Goal: Task Accomplishment & Management: Manage account settings

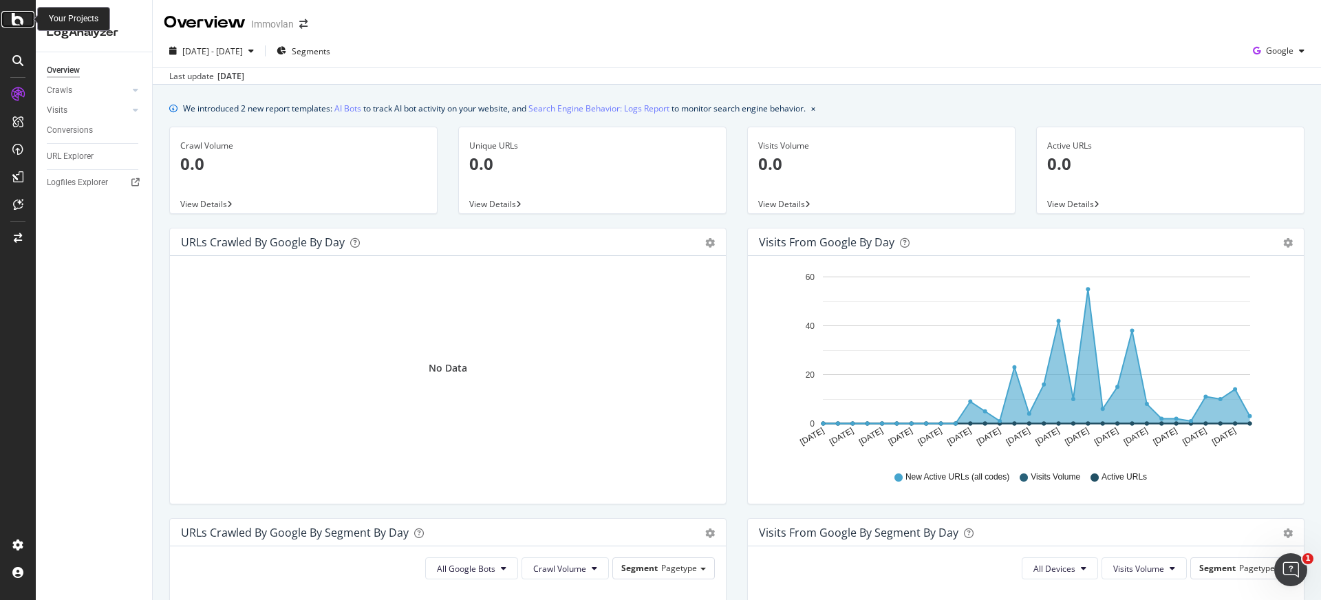
click at [19, 24] on icon at bounding box center [18, 19] width 12 height 17
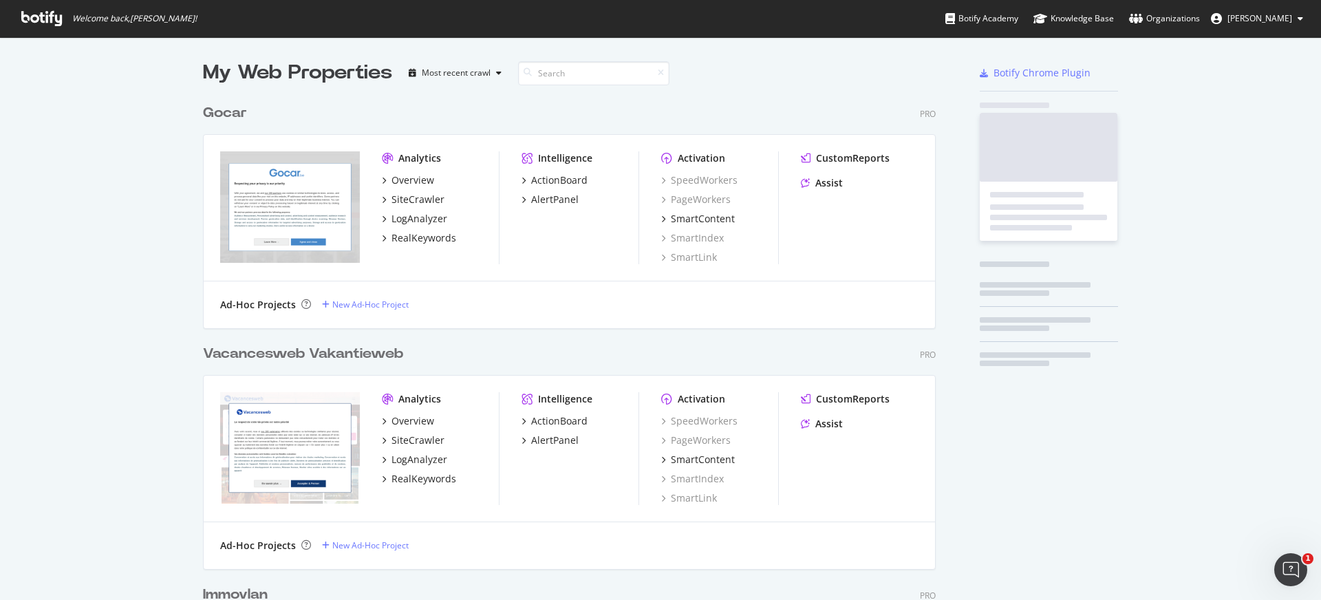
scroll to position [600, 1321]
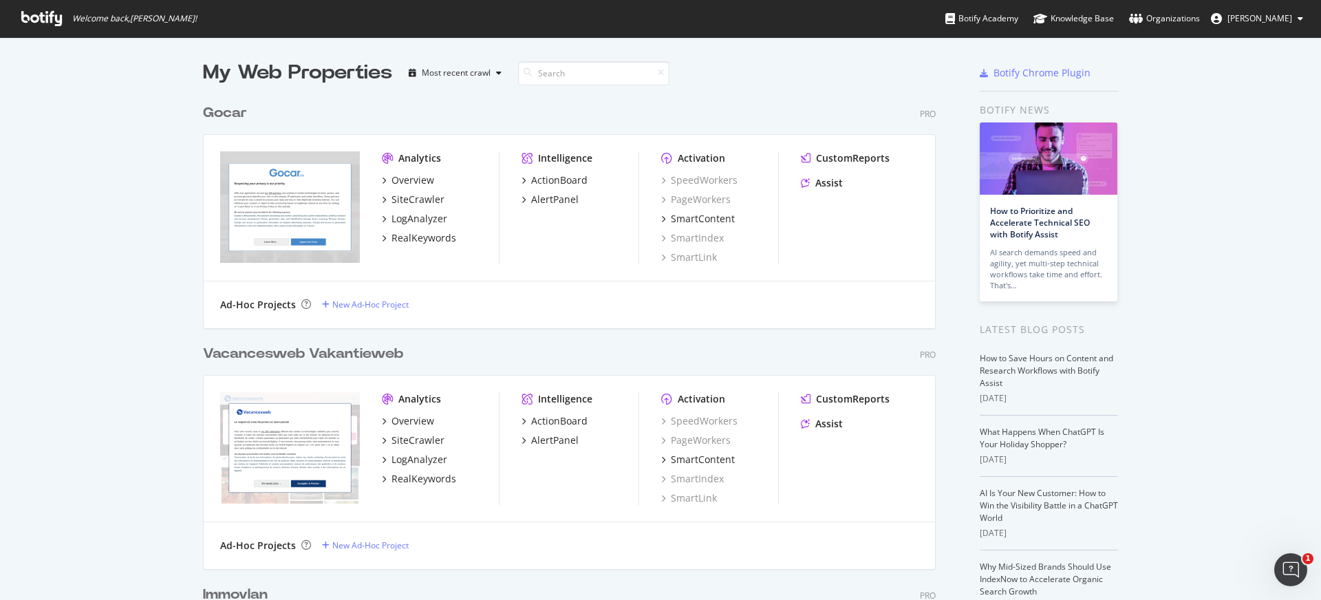
click at [233, 112] on div "Gocar" at bounding box center [225, 113] width 44 height 20
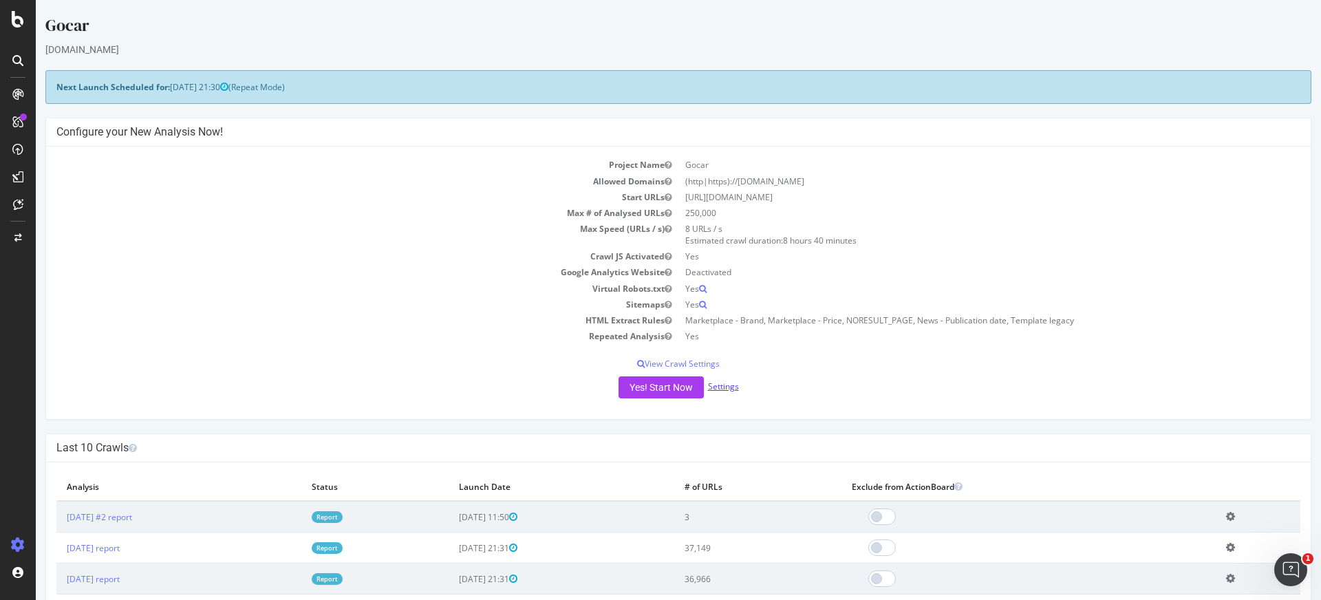
click at [720, 387] on link "Settings" at bounding box center [723, 386] width 31 height 12
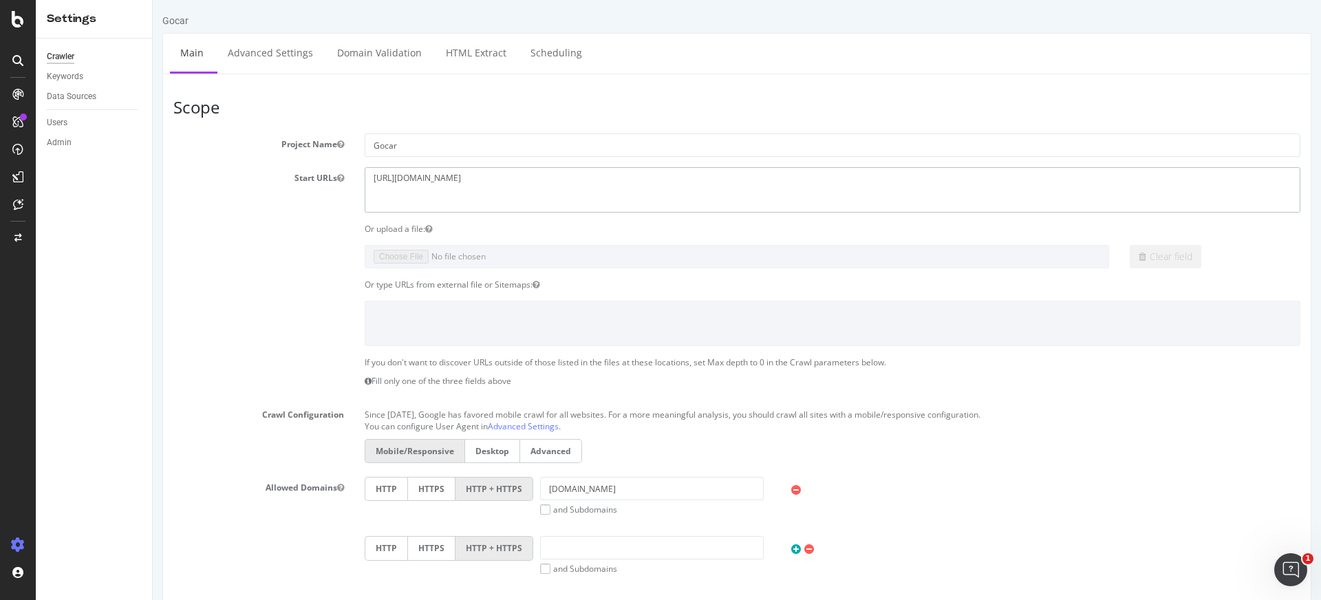
click at [409, 177] on textarea "[URL][DOMAIN_NAME]" at bounding box center [833, 189] width 936 height 45
click at [472, 181] on textarea "[URL][DOMAIN_NAME]" at bounding box center [833, 189] width 936 height 45
type textarea "[URL][DOMAIN_NAME]"
drag, startPoint x: 563, startPoint y: 488, endPoint x: 529, endPoint y: 489, distance: 33.7
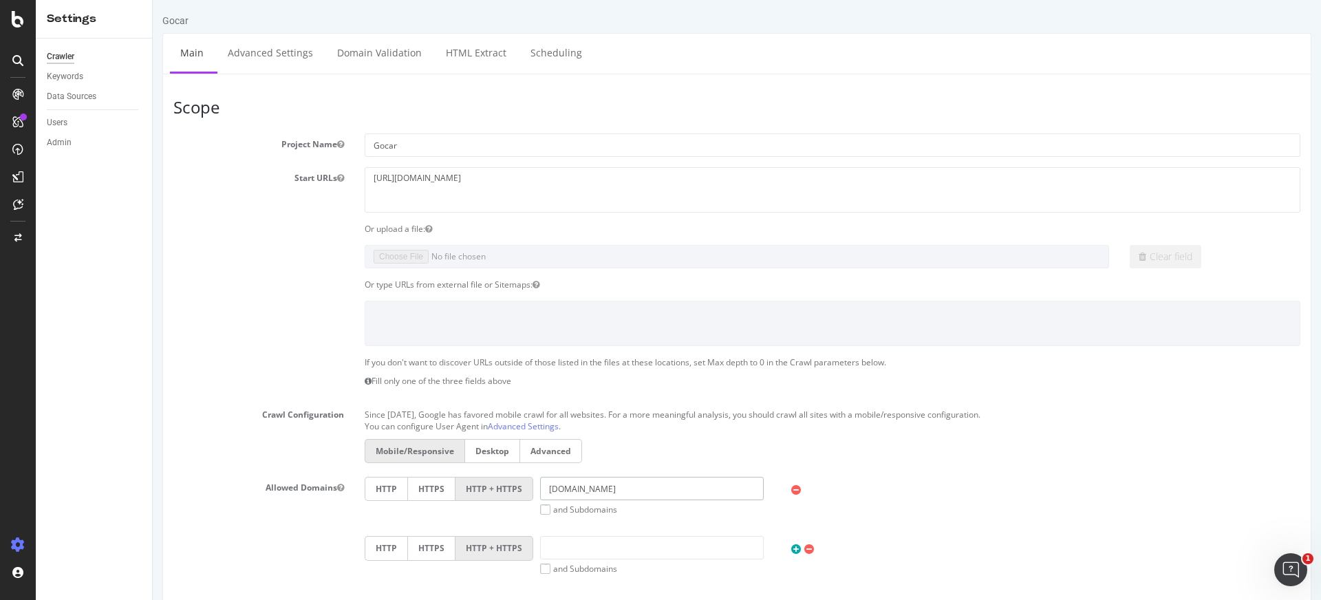
click at [529, 489] on div "HTTP HTTPS HTTP + HTTPS [DOMAIN_NAME] and Subdomains User Agent: Mobile Desktop…" at bounding box center [832, 496] width 949 height 39
type input "[DOMAIN_NAME]"
click at [542, 516] on div "HTTP HTTPS HTTP + HTTPS [DOMAIN_NAME] and Subdomains User Agent: Mobile Desktop…" at bounding box center [832, 536] width 956 height 118
click at [546, 514] on label "and Subdomains" at bounding box center [578, 510] width 77 height 12
click at [153, 0] on input "and Subdomains" at bounding box center [153, 0] width 0 height 0
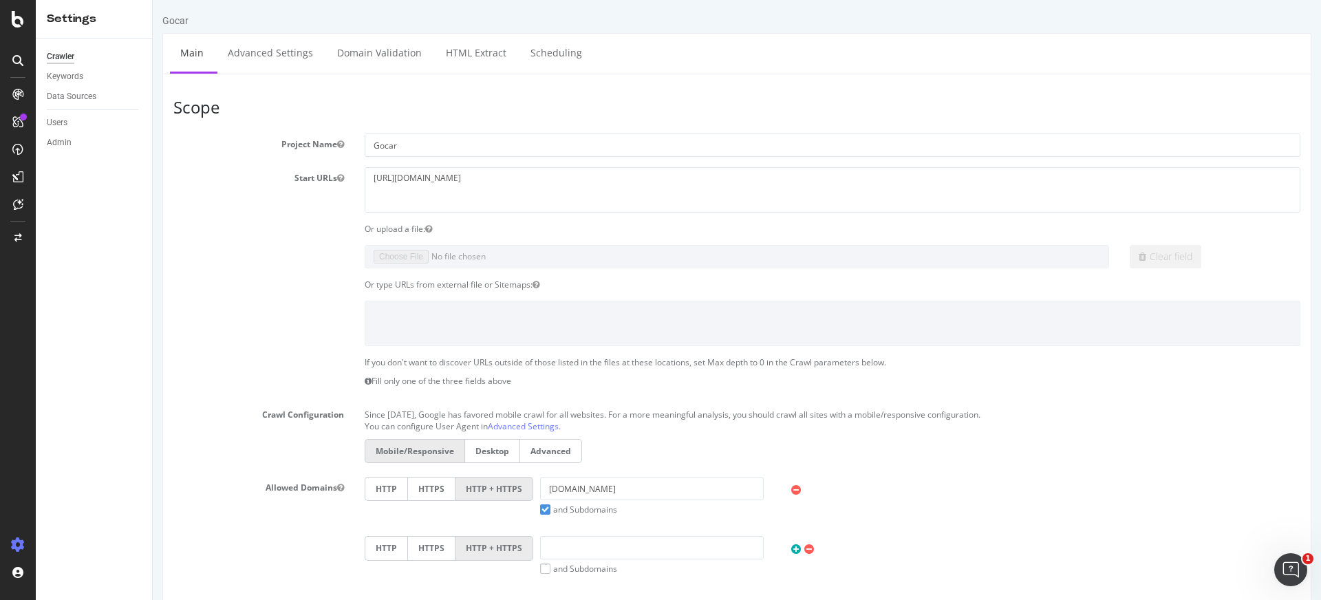
click at [268, 521] on div "Allowed Domains HTTP HTTPS HTTP + HTTPS [DOMAIN_NAME] and Subdomains User Agent…" at bounding box center [736, 536] width 1147 height 118
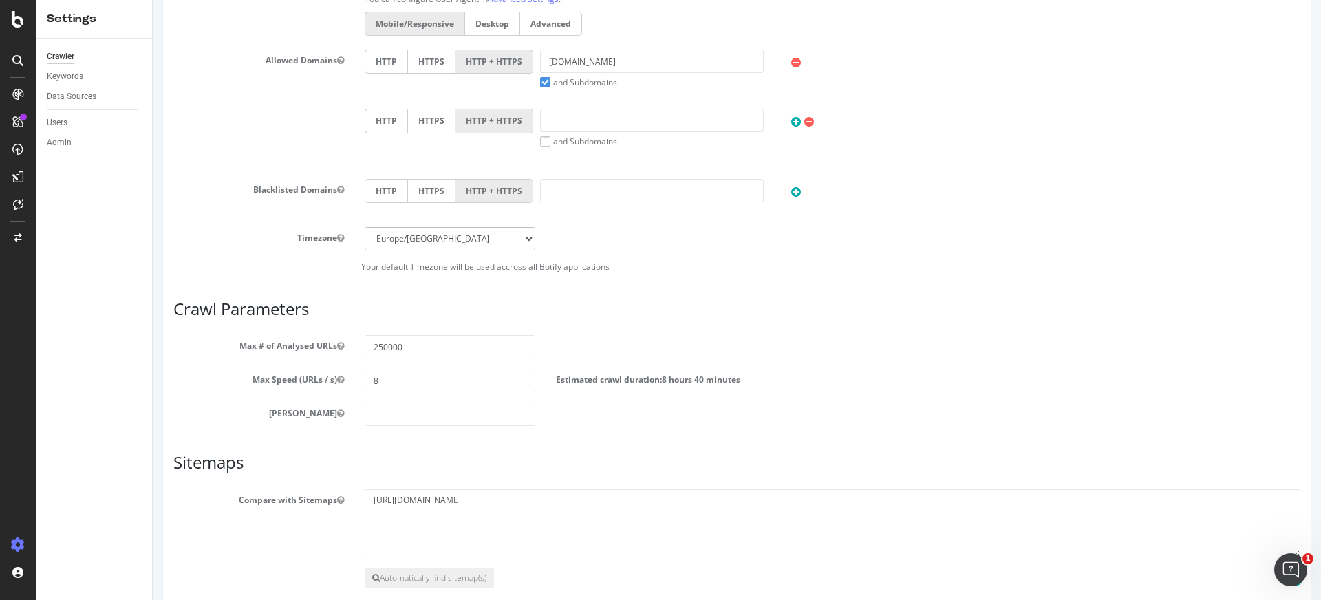
scroll to position [499, 0]
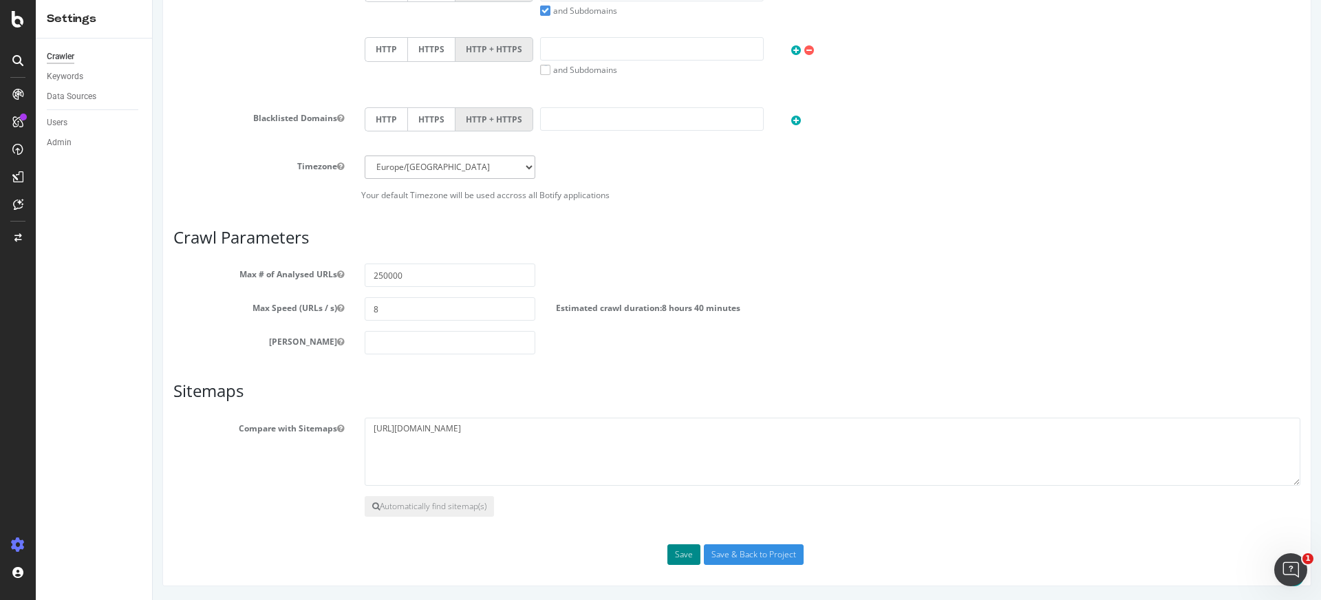
click at [676, 557] on button "Save" at bounding box center [683, 554] width 33 height 21
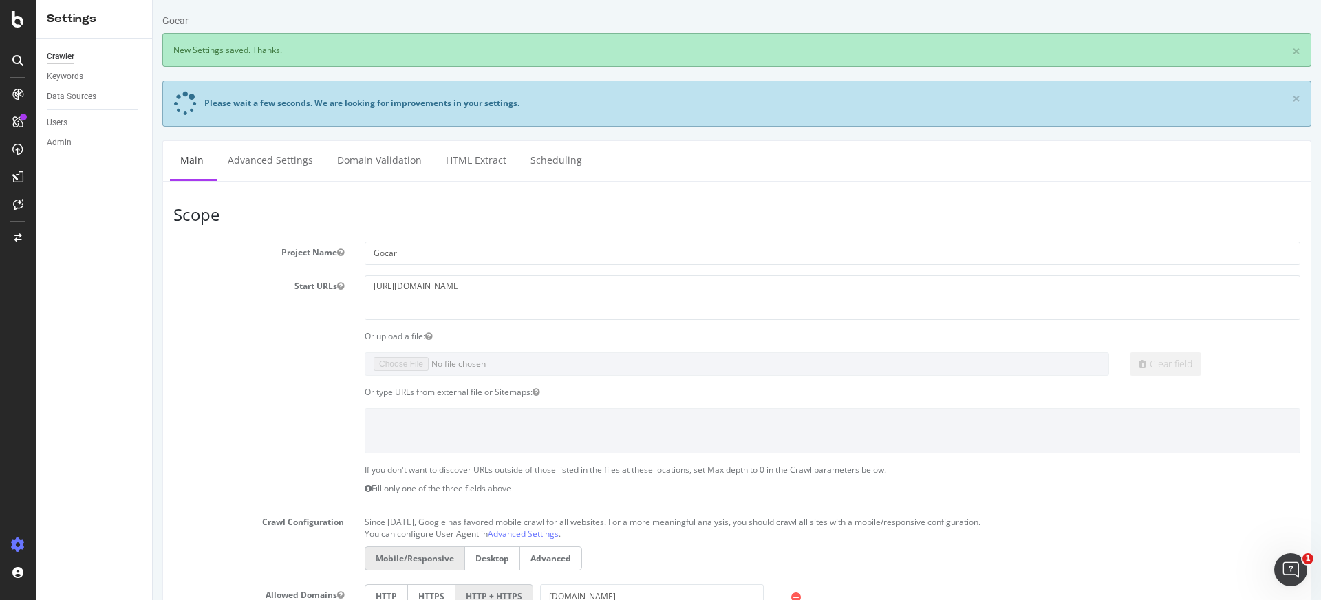
scroll to position [0, 0]
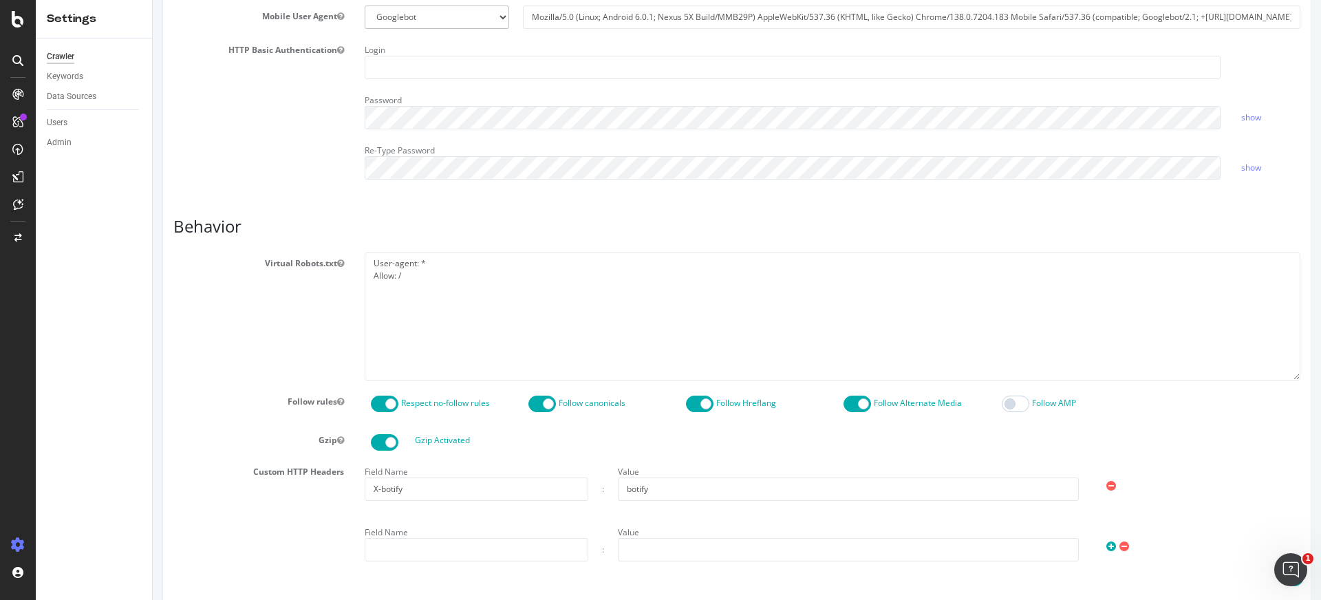
scroll to position [515, 0]
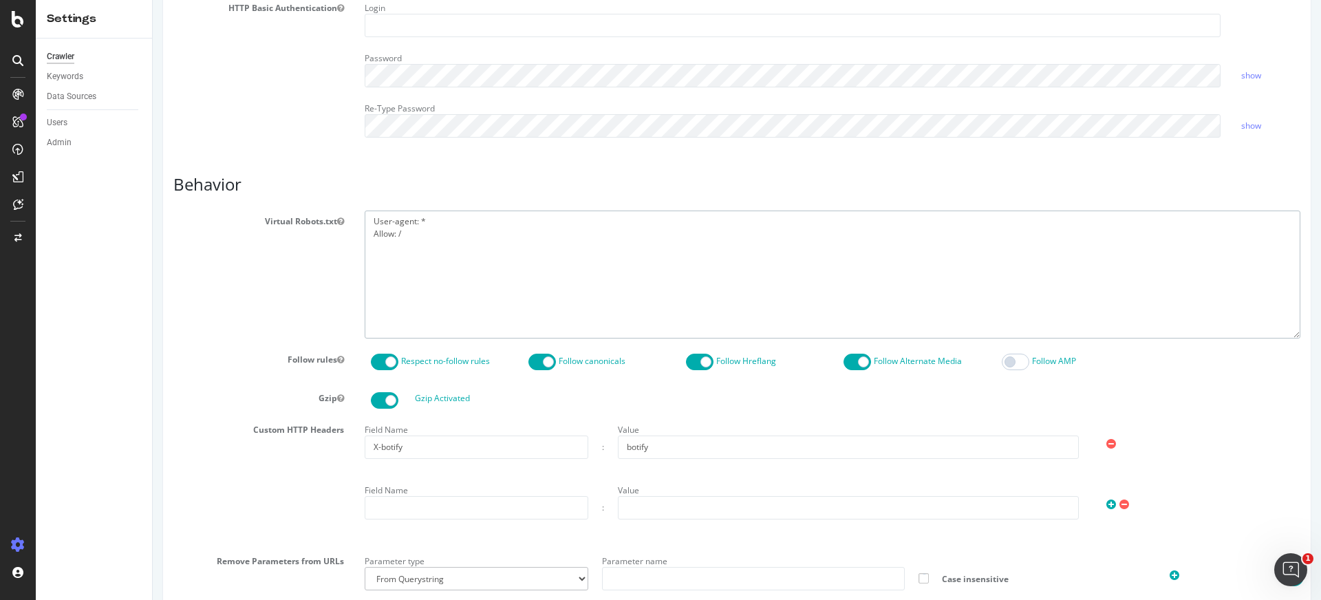
click at [441, 241] on textarea "User-agent: * Allow: /" at bounding box center [833, 274] width 936 height 127
click at [327, 304] on div "Virtual Robots.txt User-agent: * Allow: /" at bounding box center [736, 274] width 1147 height 127
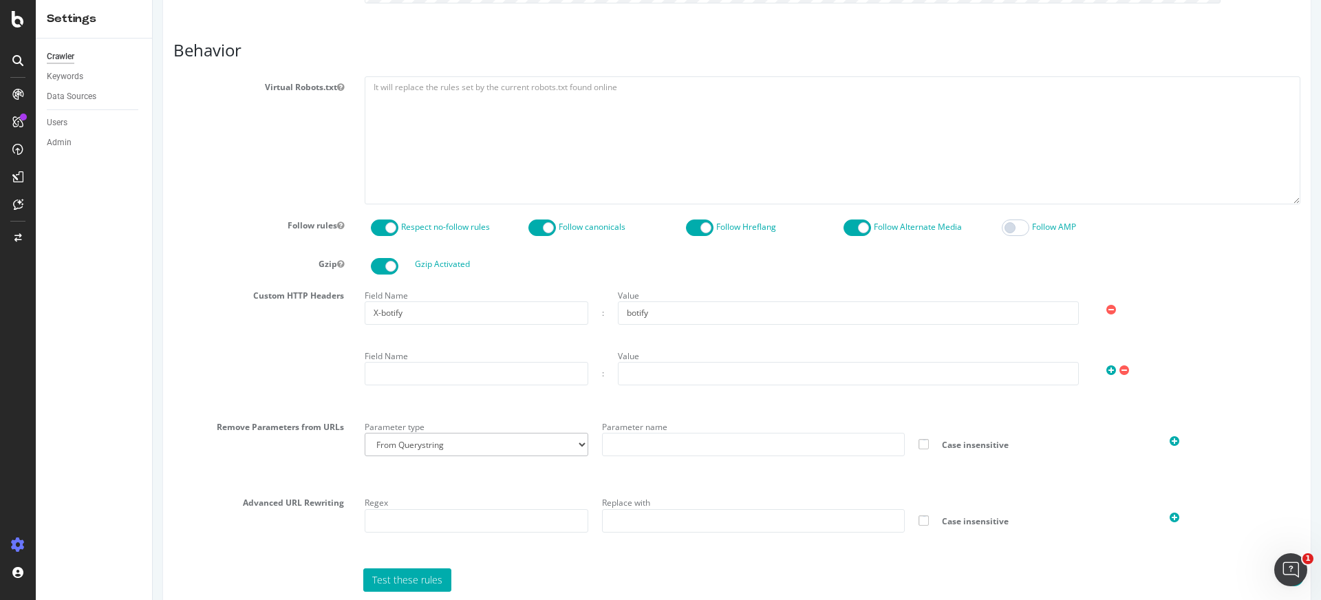
scroll to position [724, 0]
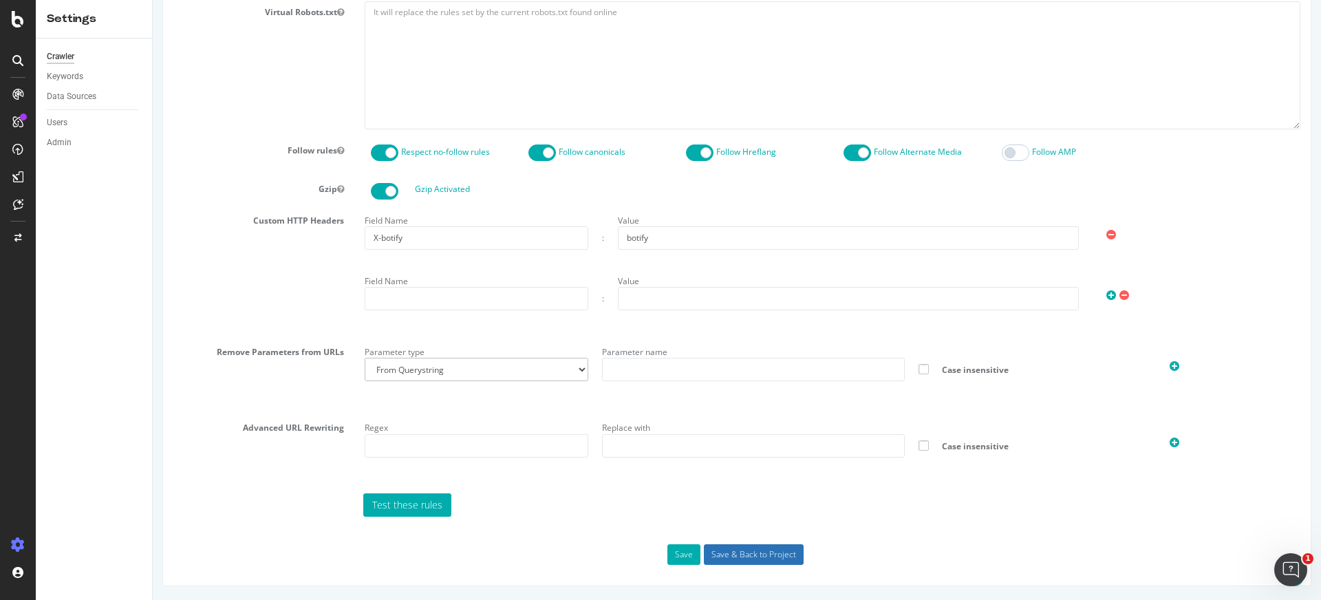
click at [753, 552] on input "Save & Back to Project" at bounding box center [754, 554] width 100 height 21
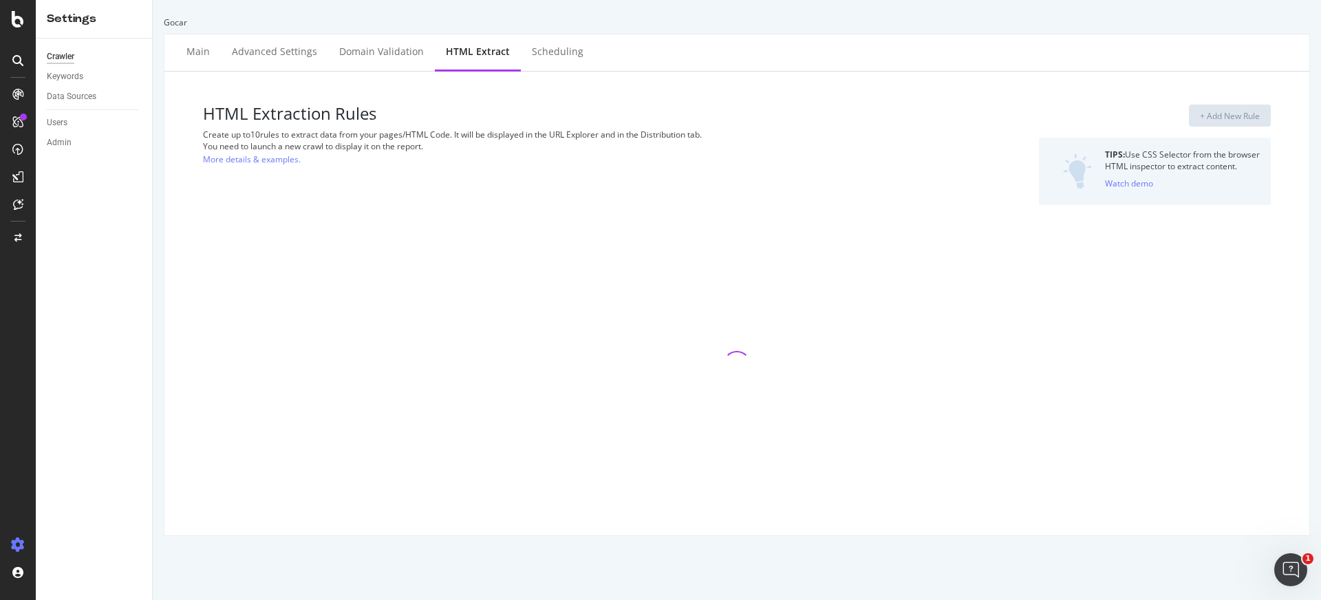
select select "f"
select select "p"
select select "exist"
select select "list"
select select "d"
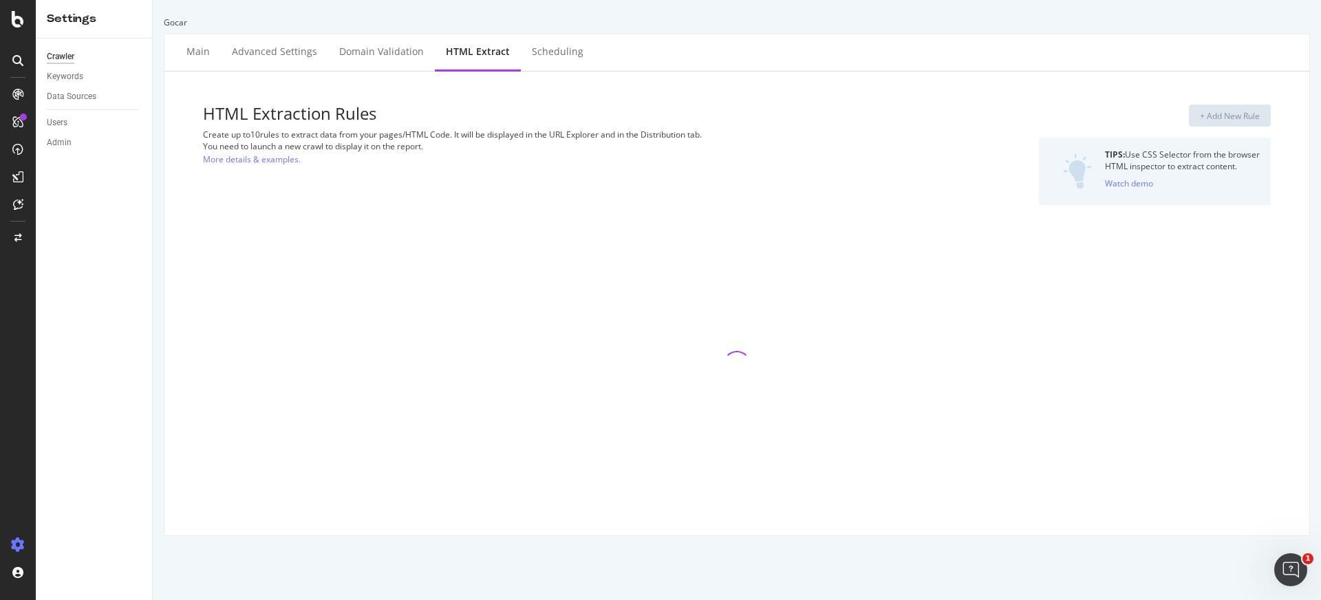
select select "year_month_day"
select select "exist"
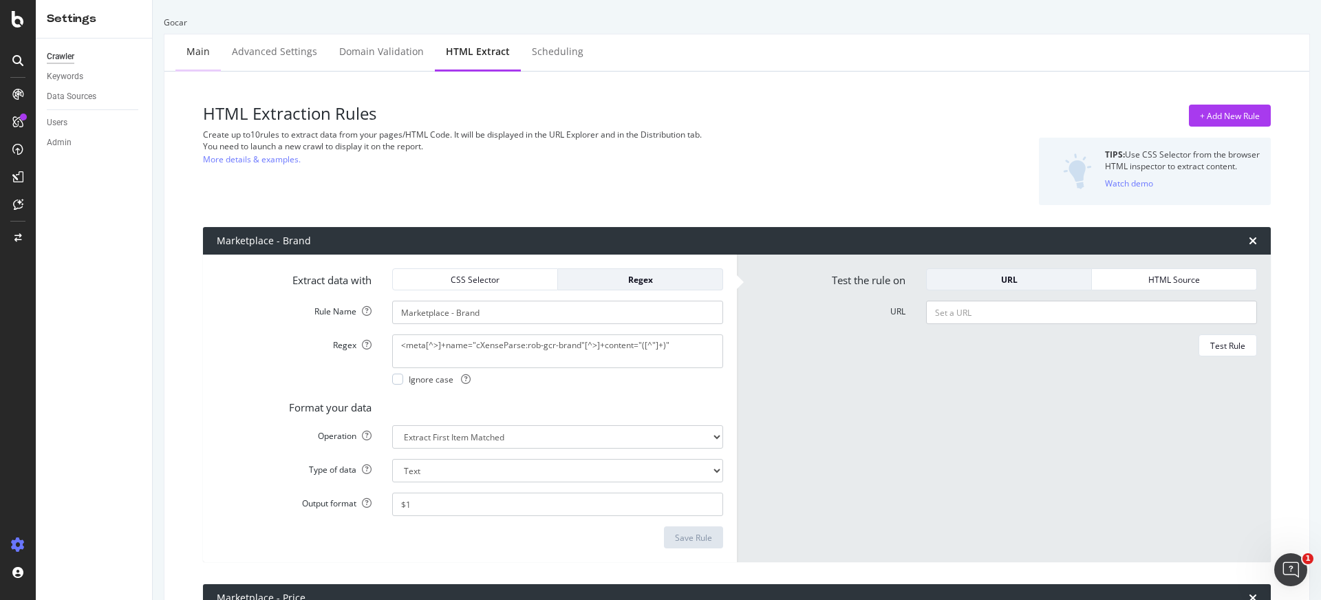
click at [194, 56] on div "Main" at bounding box center [197, 52] width 23 height 14
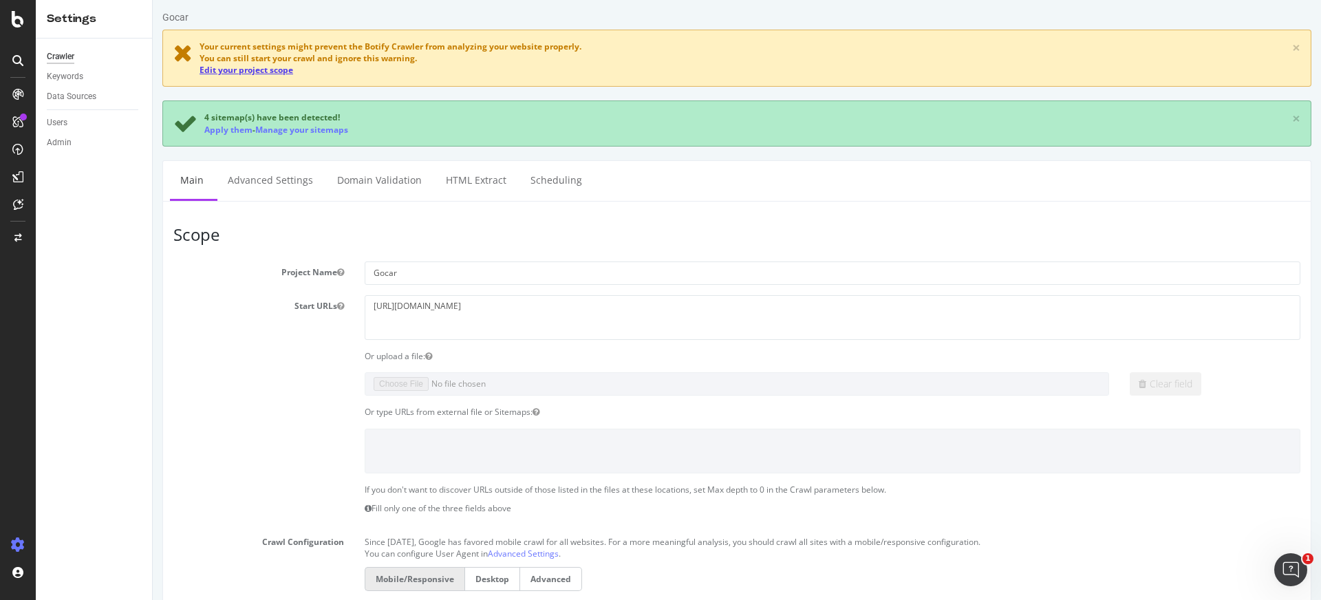
click at [242, 76] on div "Your current settings might prevent the Botify Crawler from analyzing your webs…" at bounding box center [736, 58] width 1149 height 57
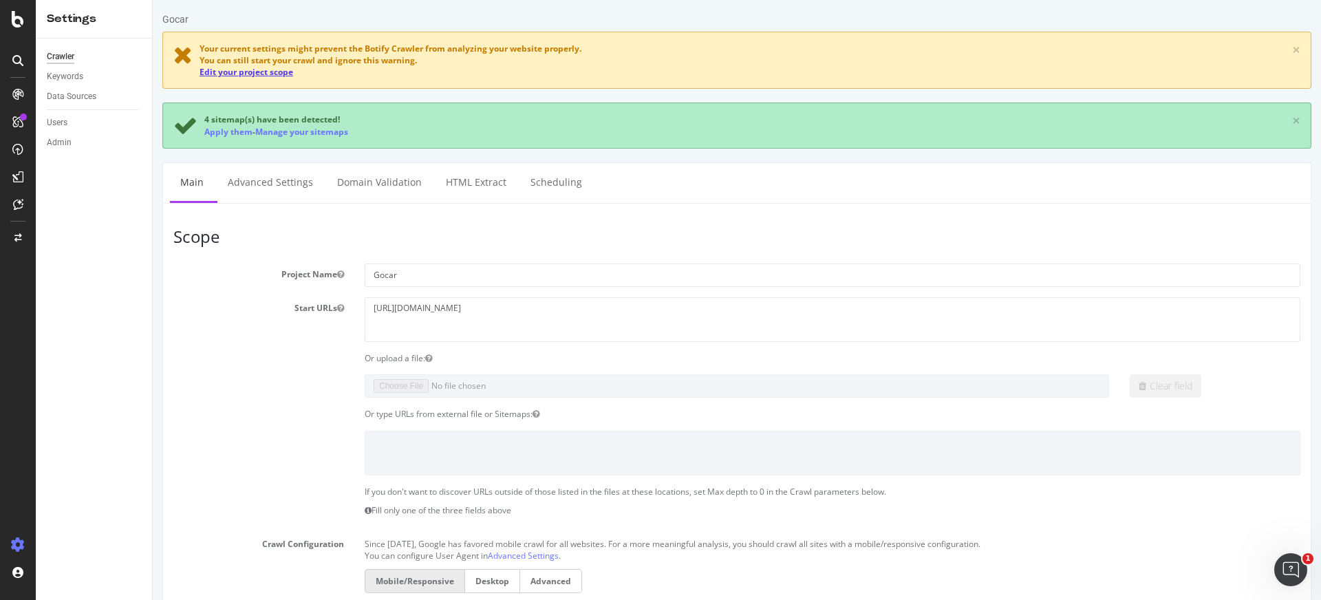
scroll to position [1, 0]
click at [247, 74] on link "Edit your project scope" at bounding box center [247, 73] width 94 height 12
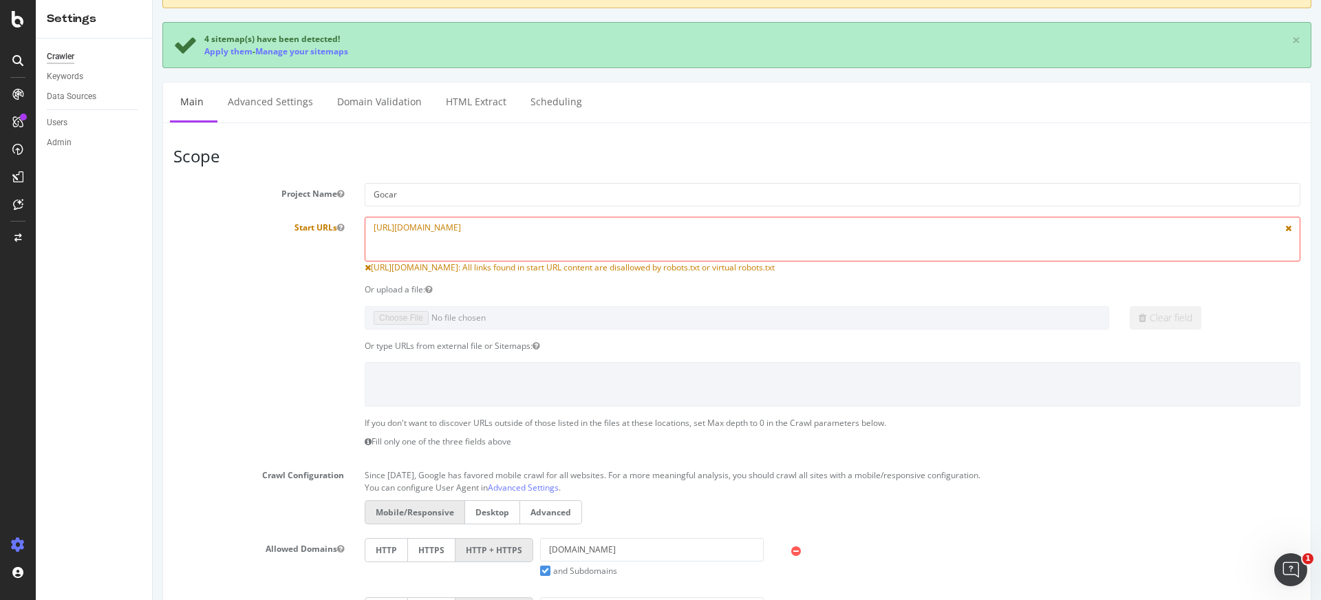
scroll to position [0, 0]
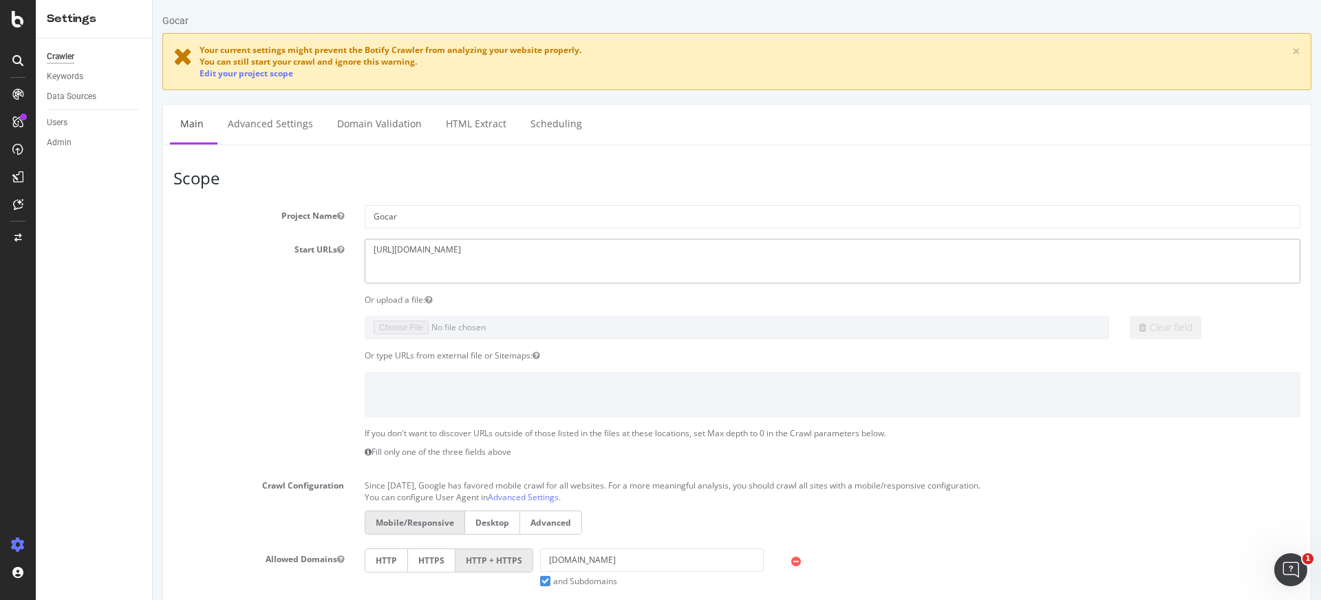
click at [418, 248] on textarea "[URL][DOMAIN_NAME]" at bounding box center [833, 261] width 936 height 45
click at [263, 236] on section "Project Name Gocar Start URLs [URL][DOMAIN_NAME] Or upload a file: Clear field …" at bounding box center [736, 487] width 1127 height 565
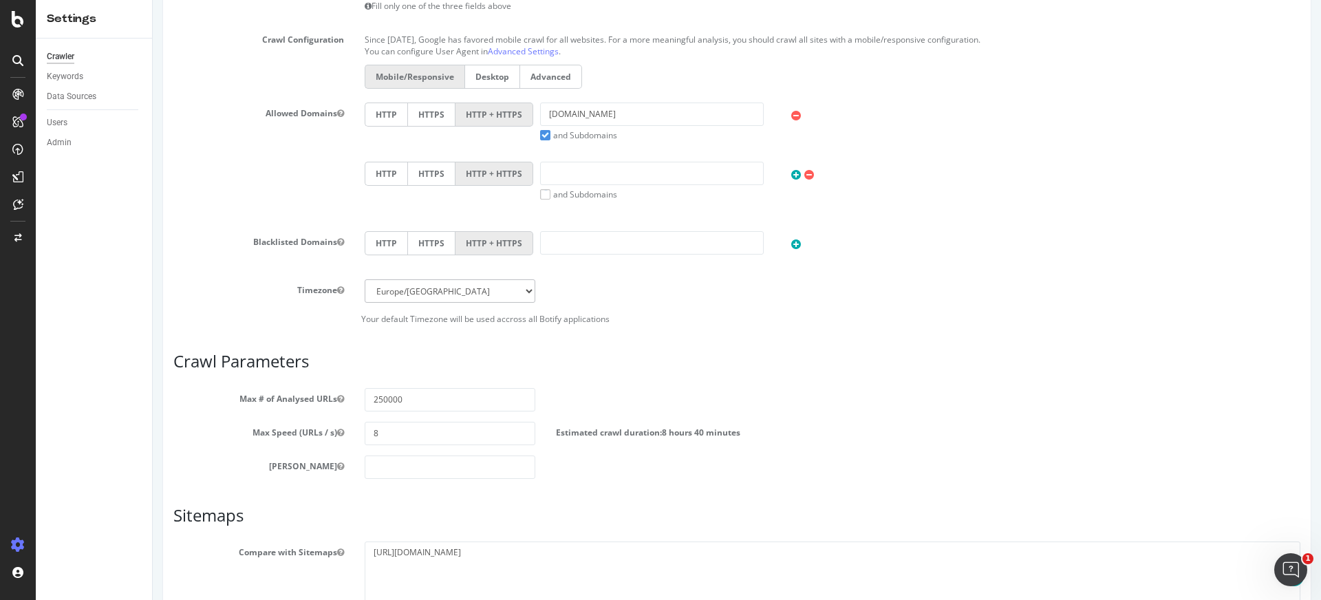
scroll to position [570, 0]
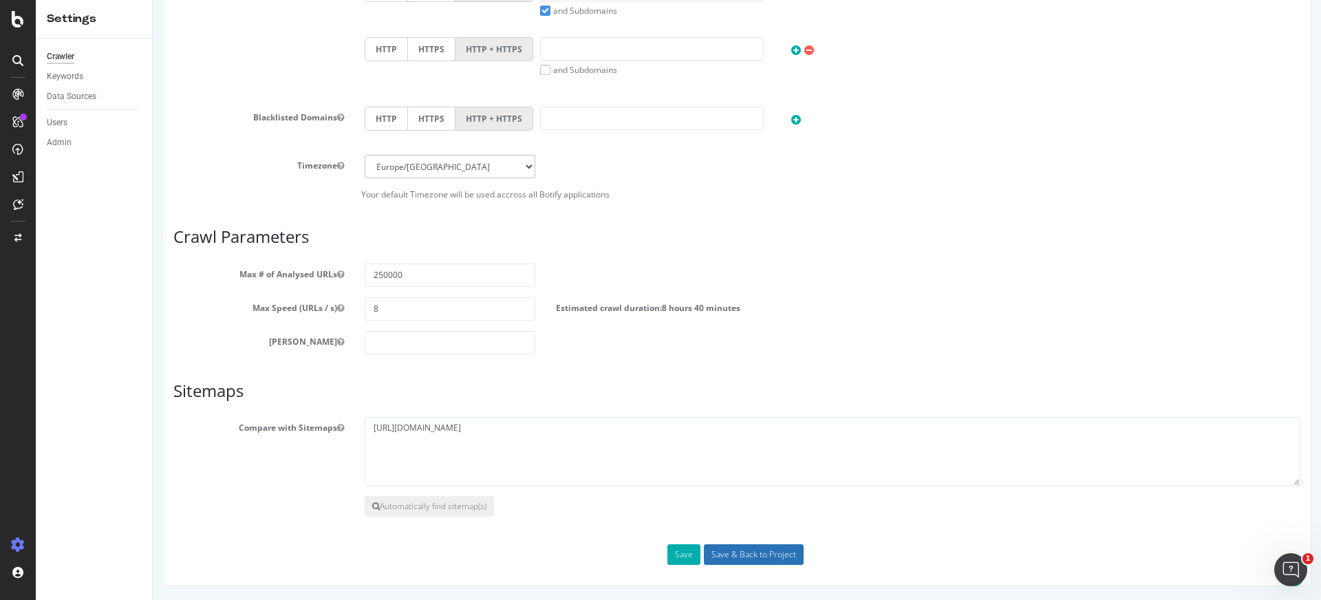
click at [773, 559] on input "Save & Back to Project" at bounding box center [754, 554] width 100 height 21
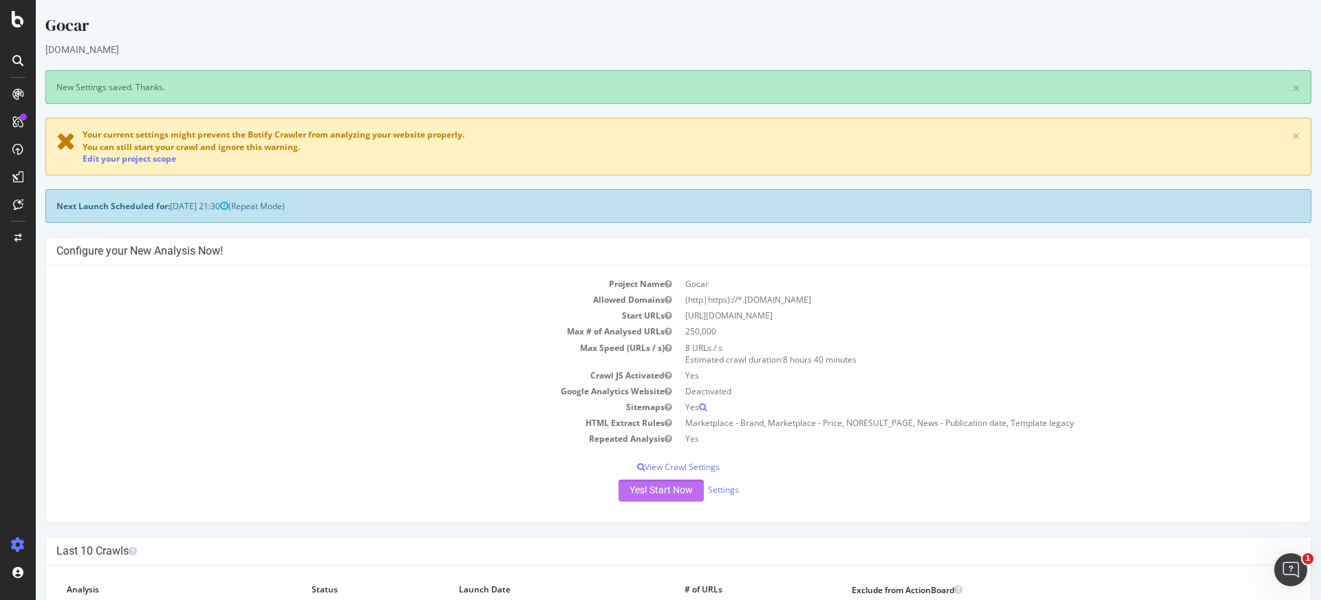
click at [682, 494] on button "Yes! Start Now" at bounding box center [660, 490] width 85 height 22
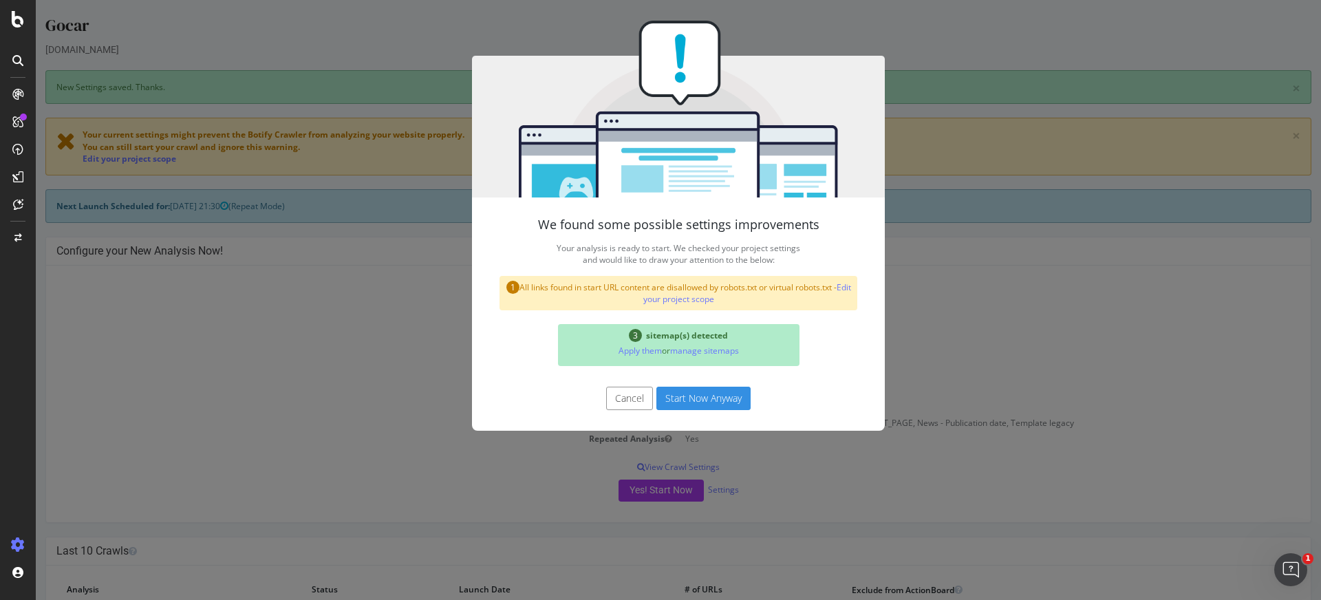
click at [704, 398] on button "Start Now Anyway" at bounding box center [703, 398] width 94 height 23
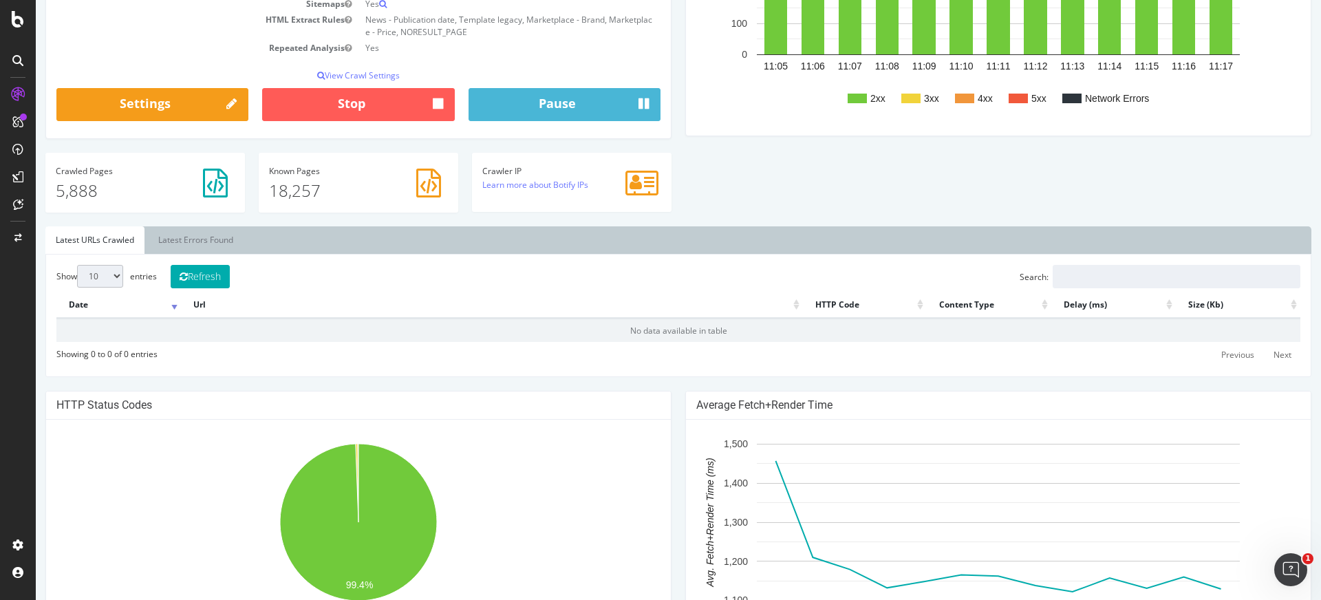
scroll to position [347, 0]
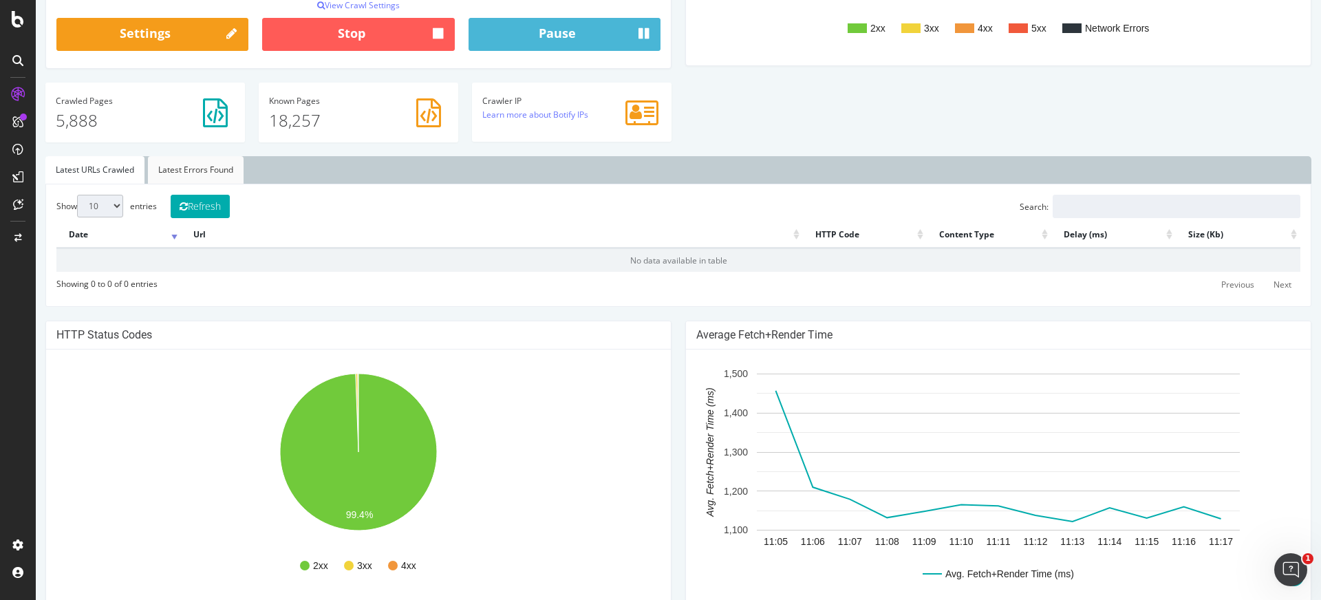
click at [195, 169] on link "Latest Errors Found" at bounding box center [196, 170] width 96 height 28
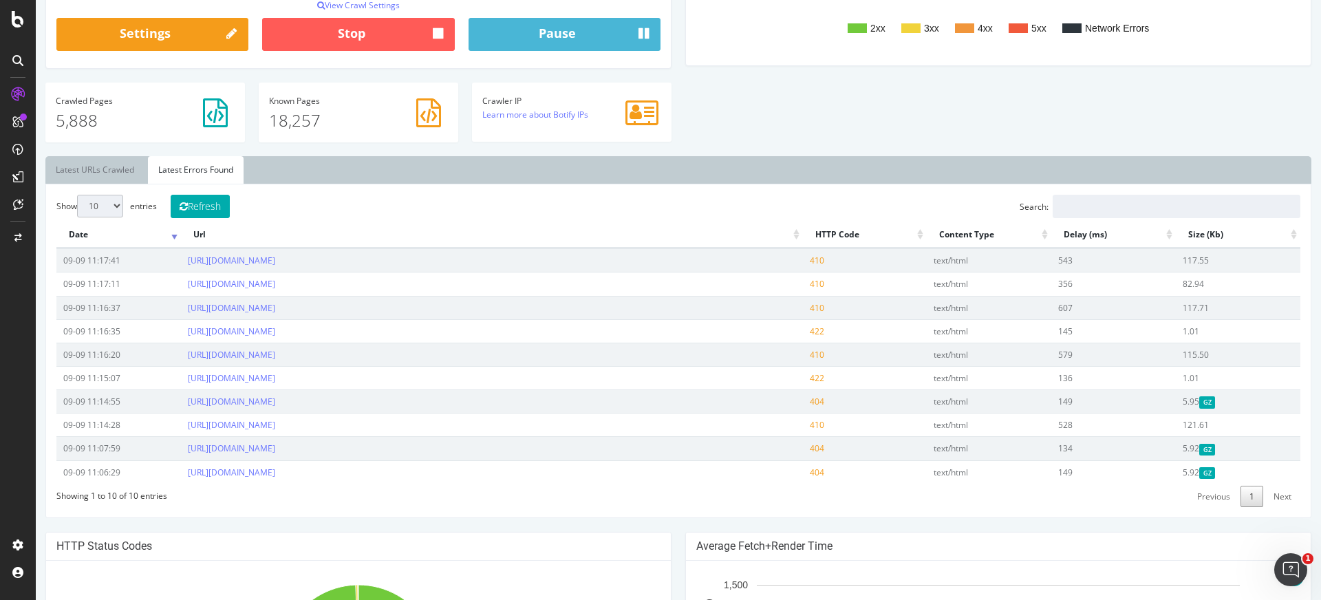
click at [100, 208] on select "10 25 50 100" at bounding box center [100, 206] width 46 height 23
select select "100"
click at [77, 195] on select "10 25 50 100" at bounding box center [100, 206] width 46 height 23
click at [209, 212] on button "Refresh" at bounding box center [200, 206] width 59 height 23
